Goal: Task Accomplishment & Management: Manage account settings

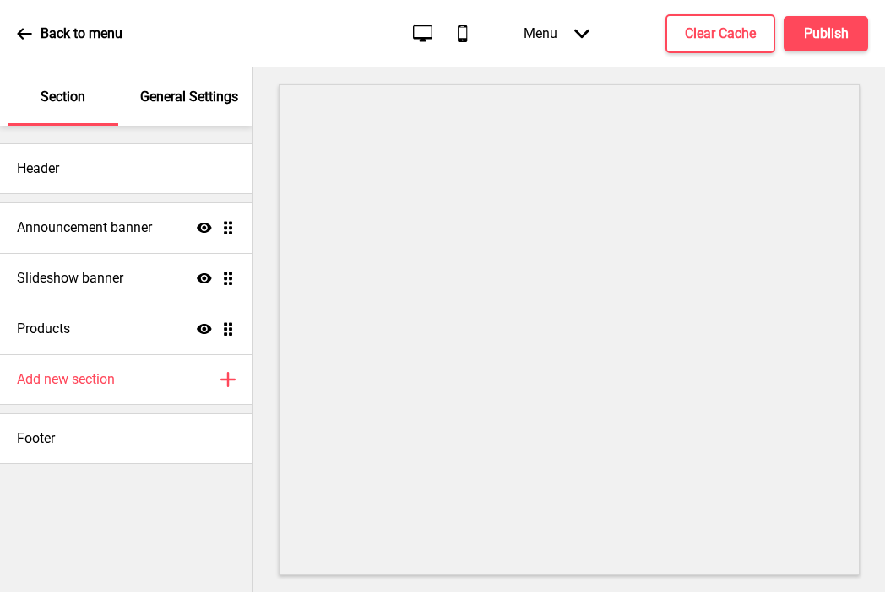
click at [171, 102] on p "General Settings" at bounding box center [189, 97] width 98 height 19
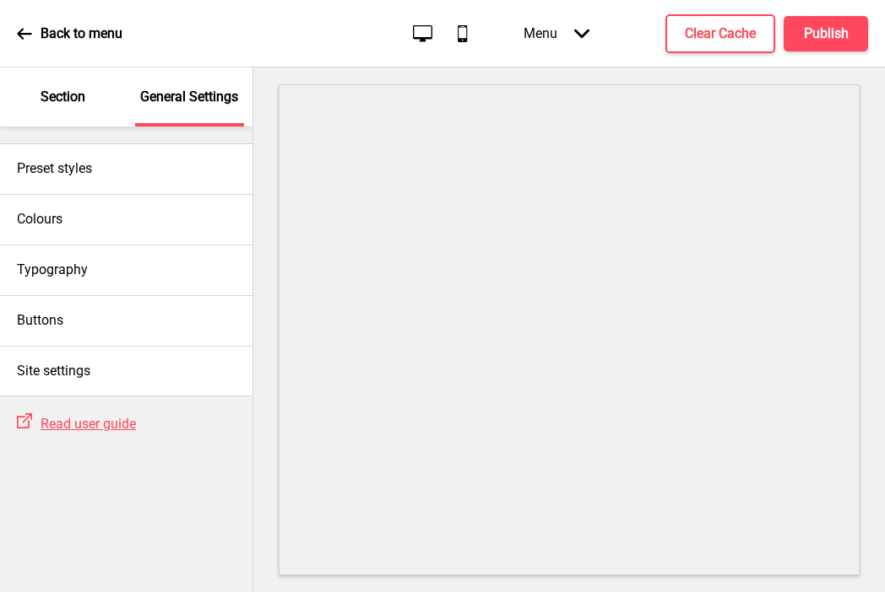
click at [64, 103] on p "Section" at bounding box center [63, 97] width 45 height 19
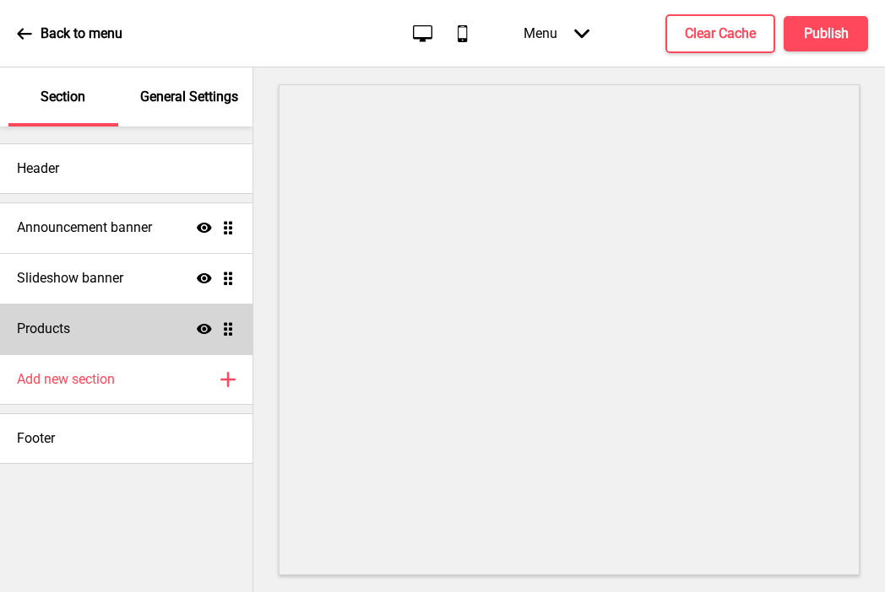
click at [70, 318] on div "Products Show Drag" at bounding box center [126, 329] width 252 height 51
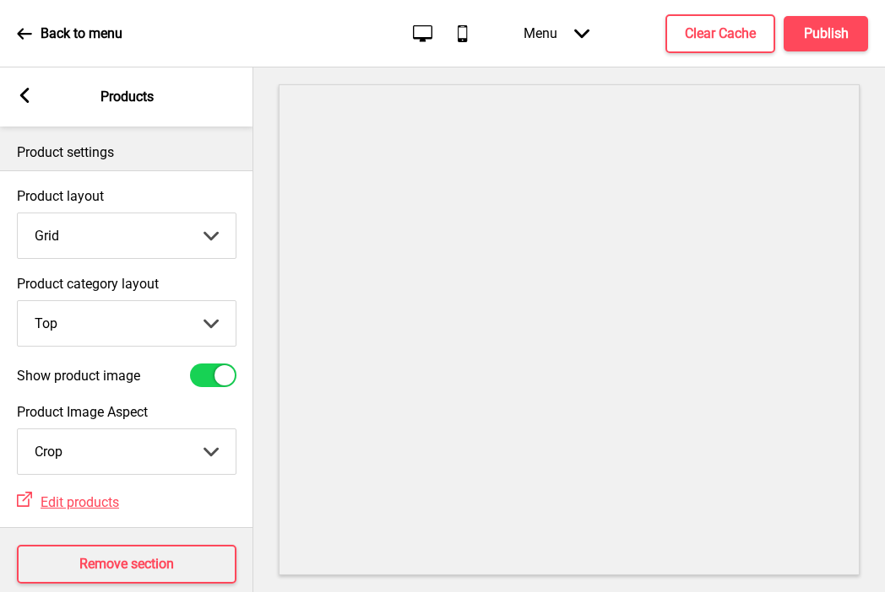
click at [60, 229] on select "Grid List" at bounding box center [127, 236] width 218 height 45
select select "list"
click at [18, 214] on select "Grid List" at bounding box center [127, 236] width 218 height 45
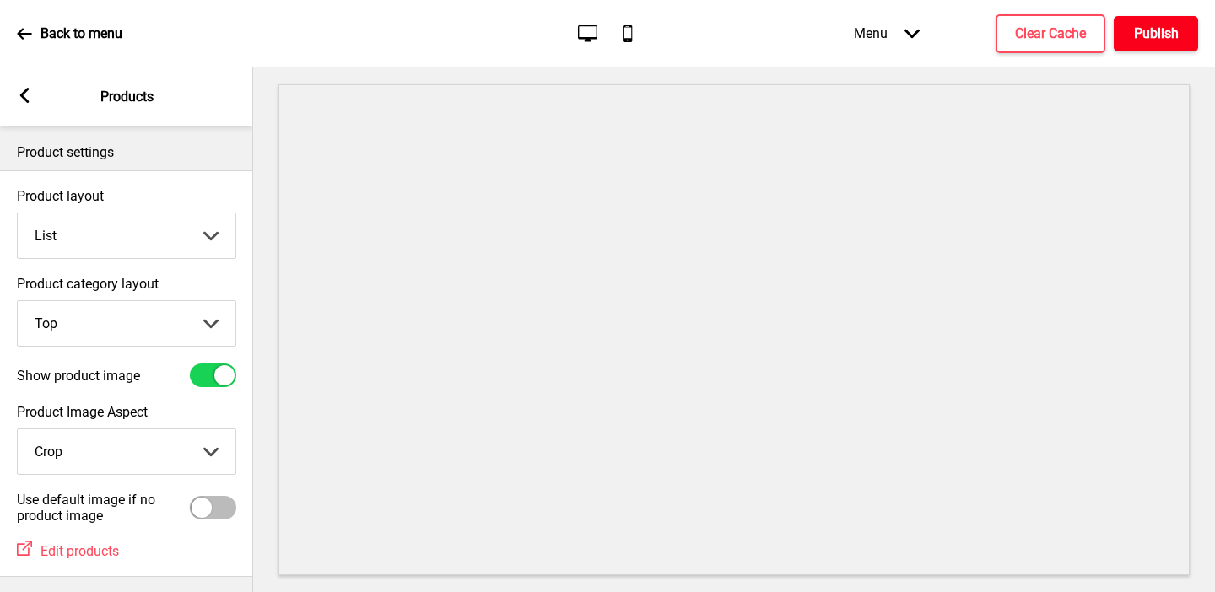
click at [884, 34] on h4 "Publish" at bounding box center [1156, 33] width 45 height 19
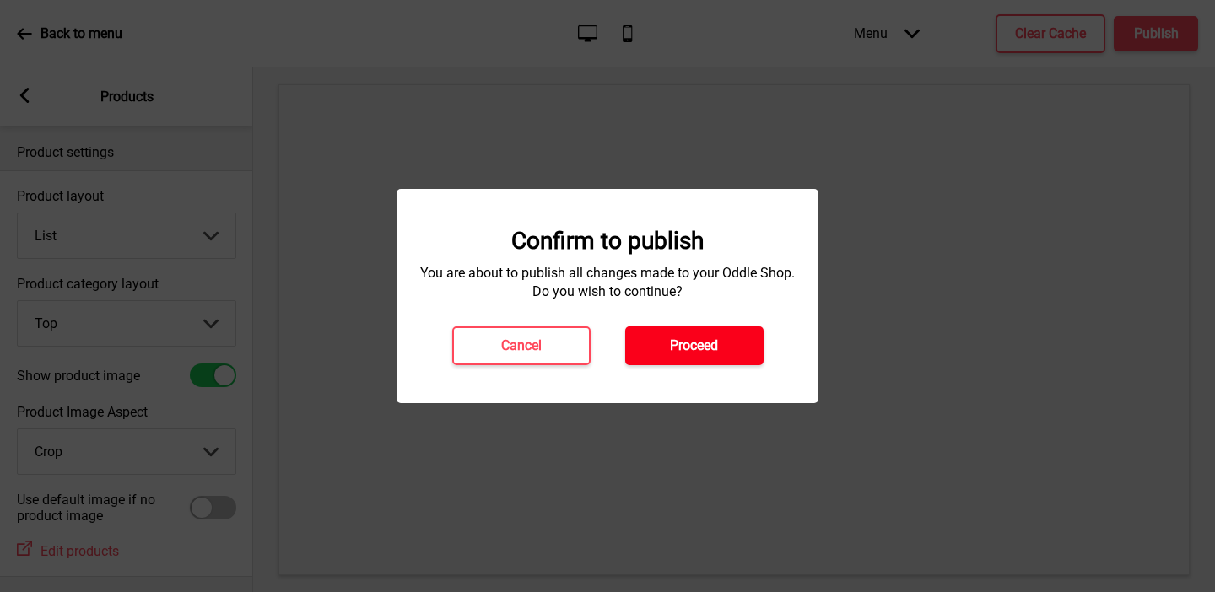
click at [674, 331] on button "Proceed" at bounding box center [694, 346] width 138 height 39
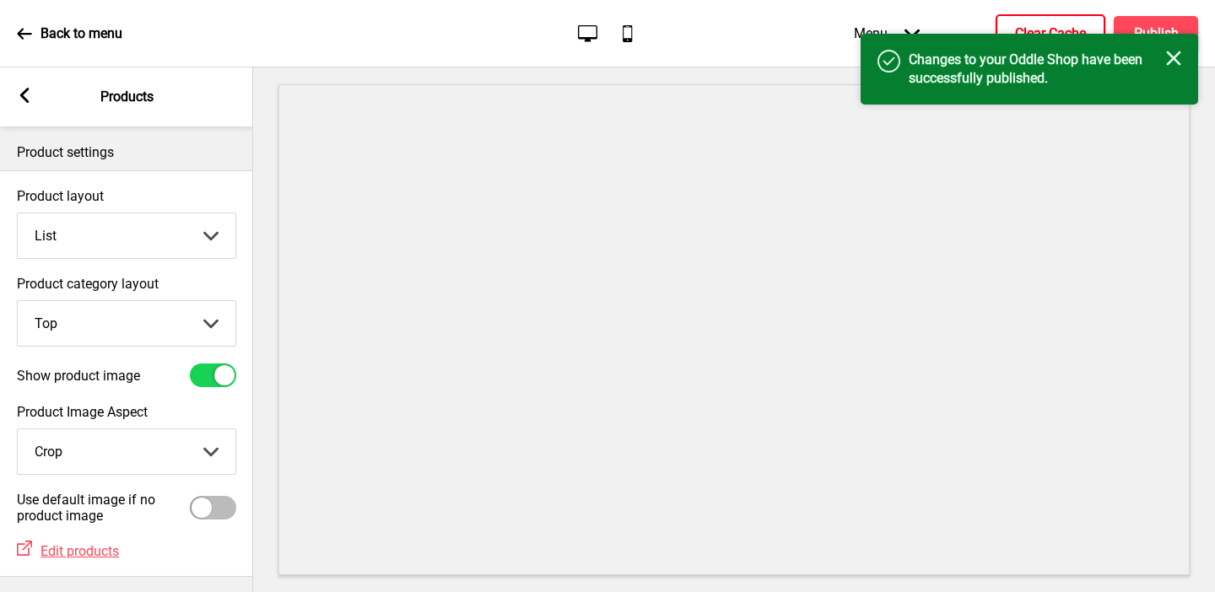
click at [884, 30] on h4 "Clear Cache" at bounding box center [1050, 33] width 71 height 19
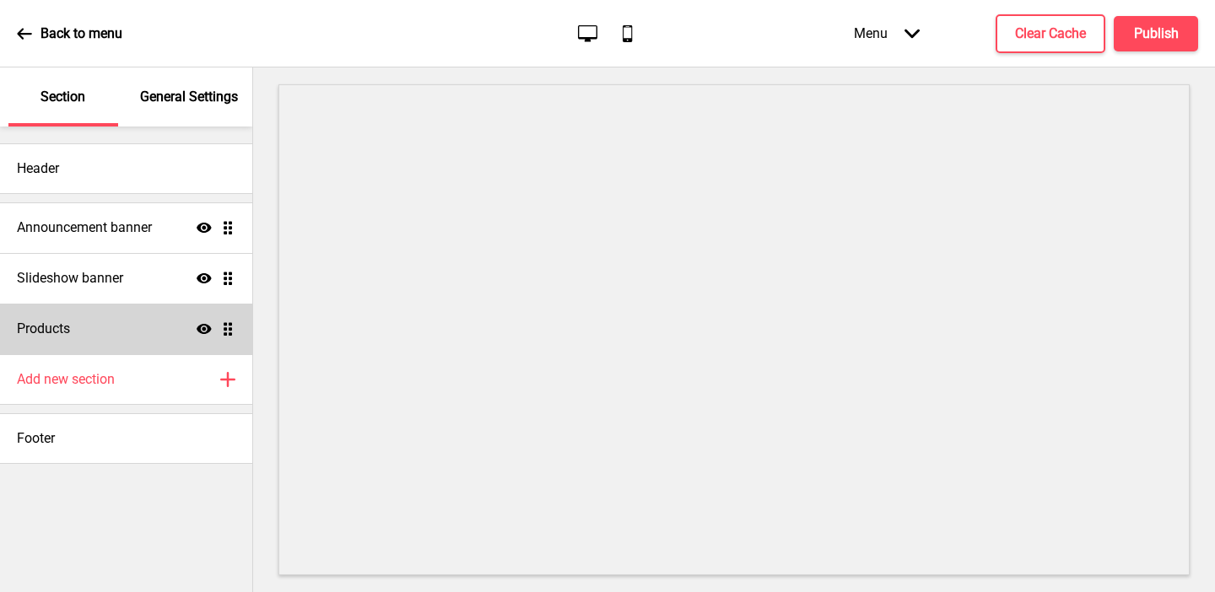
click at [73, 335] on div "Products Show Drag" at bounding box center [126, 329] width 252 height 51
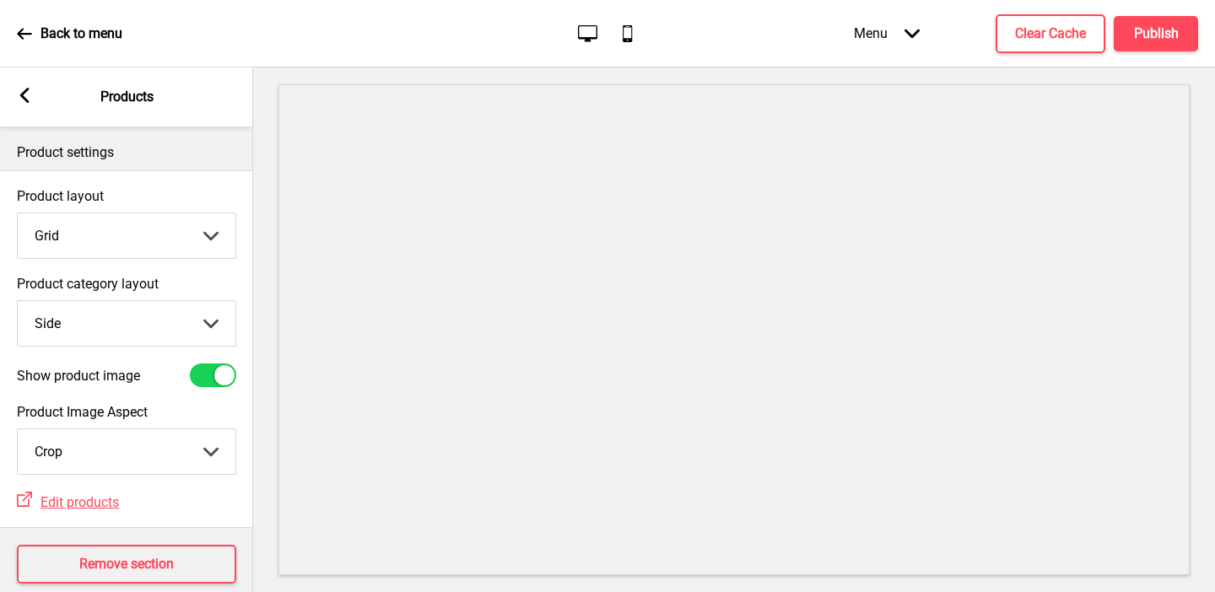
click at [74, 331] on select "Top Side" at bounding box center [127, 323] width 218 height 45
select select "top"
click at [18, 301] on select "Top Side" at bounding box center [127, 323] width 218 height 45
click at [1157, 44] on button "Publish" at bounding box center [1156, 33] width 84 height 35
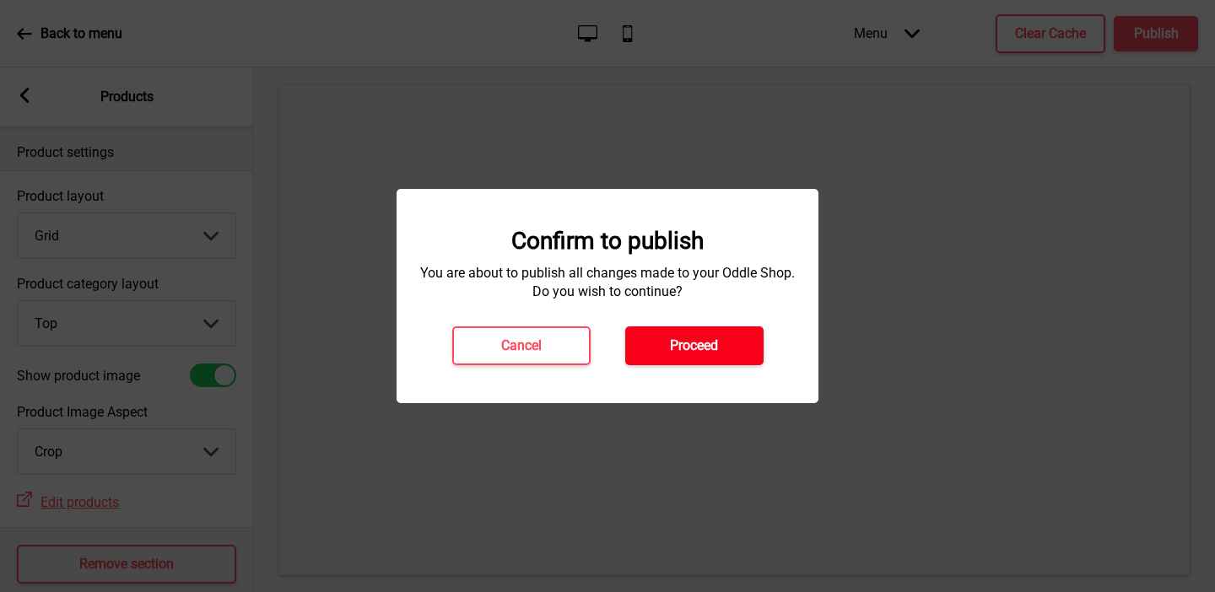
click at [695, 338] on h4 "Proceed" at bounding box center [694, 346] width 48 height 19
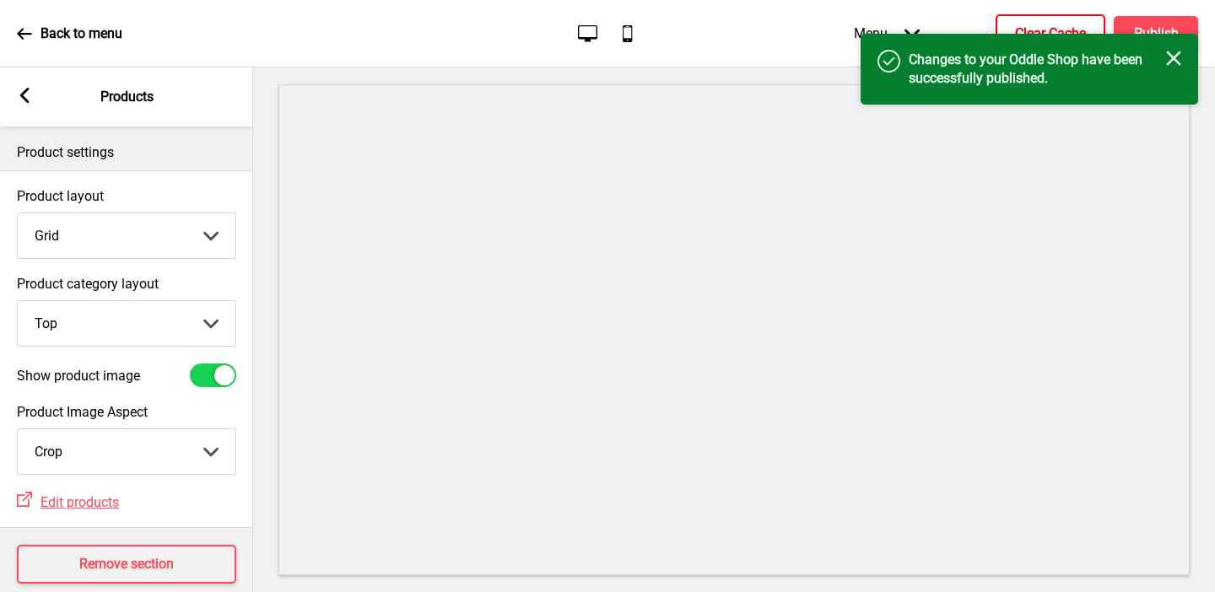
click at [1039, 19] on button "Clear Cache" at bounding box center [1051, 33] width 110 height 39
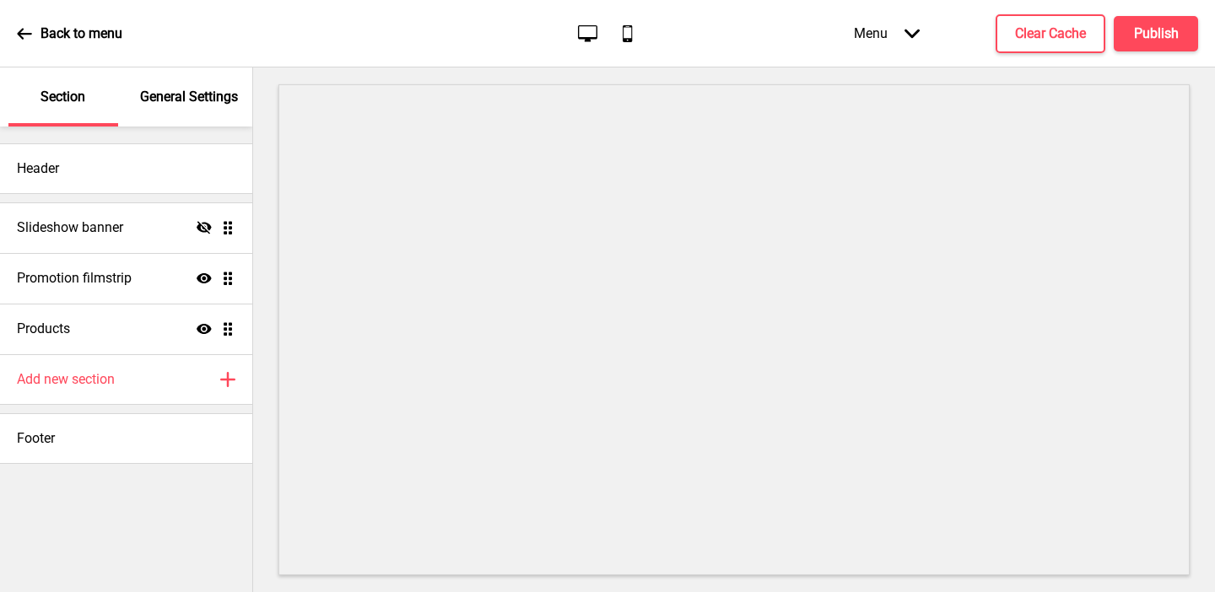
click at [176, 96] on p "General Settings" at bounding box center [189, 97] width 98 height 19
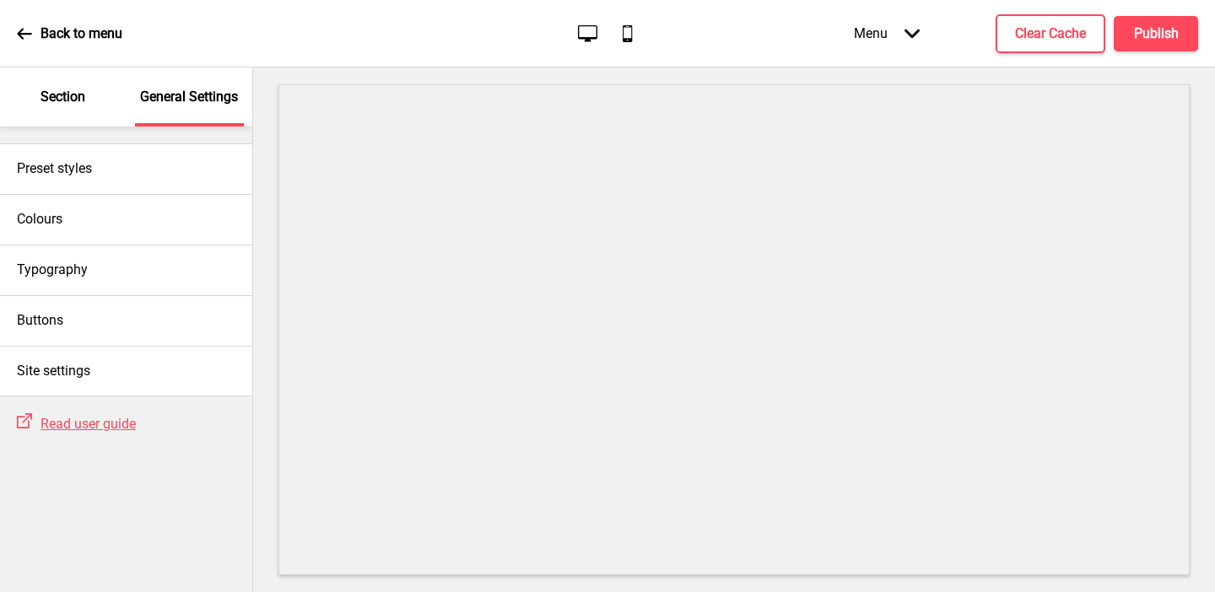
click at [85, 94] on p "Section" at bounding box center [63, 97] width 45 height 19
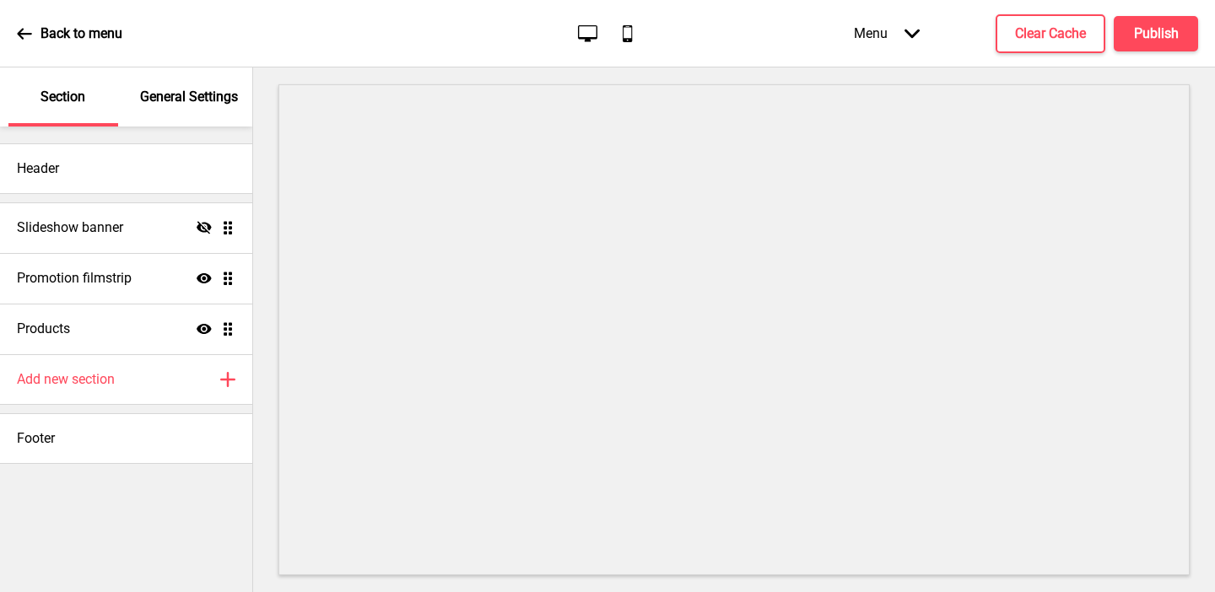
click at [77, 194] on div "Slideshow banner Hide Drag Promotion filmstrip Show Drag Products Show Drag Add…" at bounding box center [126, 303] width 252 height 219
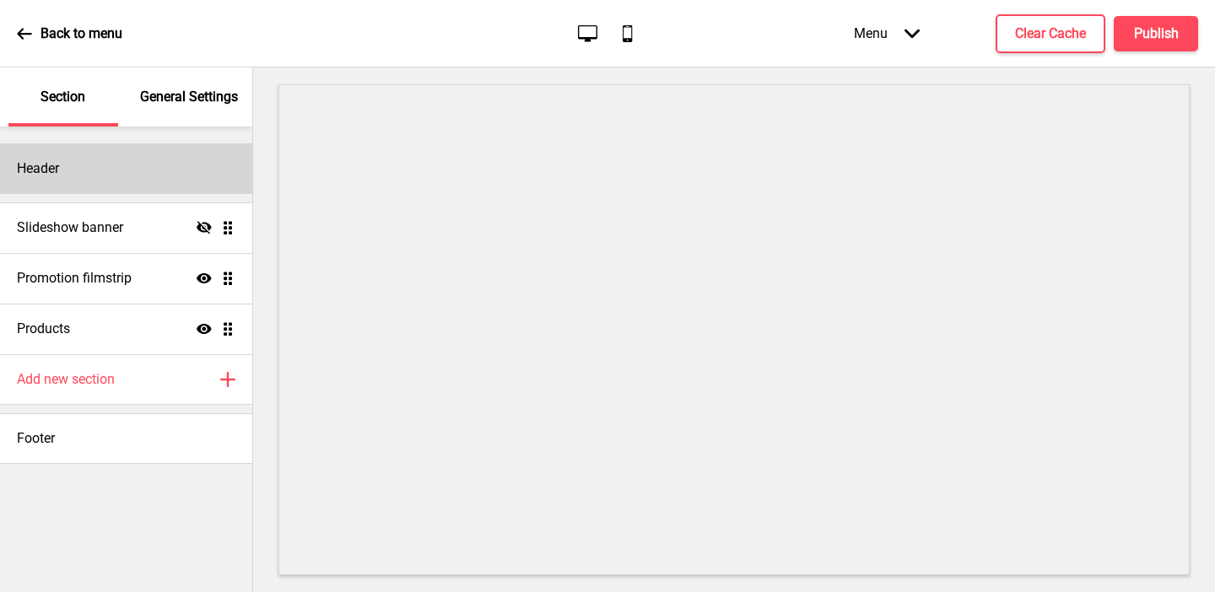
click at [68, 179] on div "Header" at bounding box center [126, 168] width 252 height 51
